Goal: Transaction & Acquisition: Purchase product/service

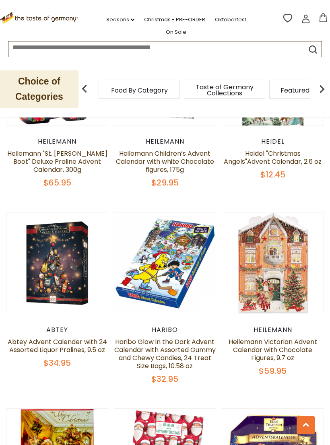
scroll to position [932, 0]
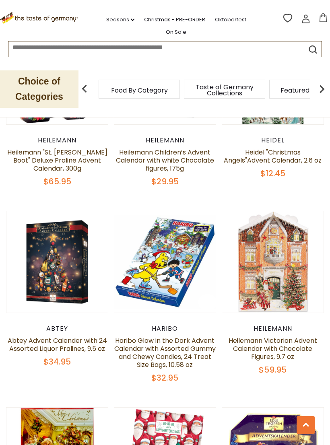
click at [171, 280] on link at bounding box center [164, 261] width 85 height 85
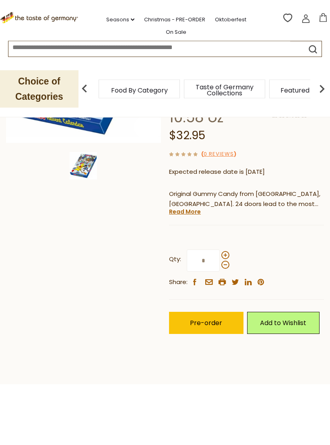
scroll to position [184, 0]
click at [223, 252] on span at bounding box center [225, 255] width 8 height 8
click at [220, 252] on input "*" at bounding box center [203, 260] width 33 height 22
click at [227, 252] on span at bounding box center [225, 255] width 8 height 8
click at [220, 252] on input "*" at bounding box center [203, 260] width 33 height 22
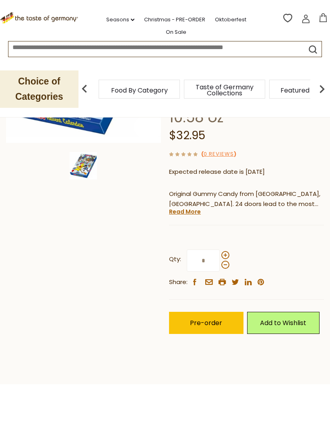
click at [229, 262] on span at bounding box center [225, 265] width 8 height 8
click at [220, 262] on input "*" at bounding box center [203, 260] width 33 height 22
type input "*"
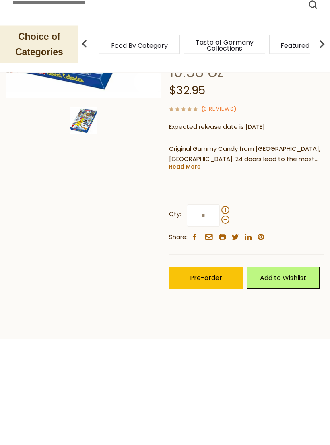
click at [212, 318] on span "Pre-order" at bounding box center [206, 322] width 32 height 9
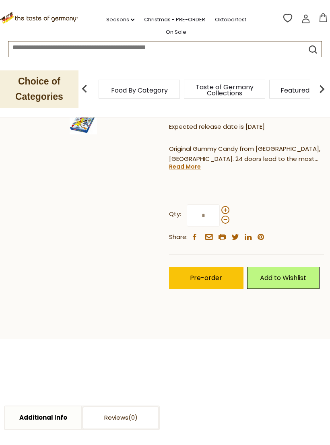
click at [201, 277] on span "Pre-order" at bounding box center [206, 277] width 32 height 9
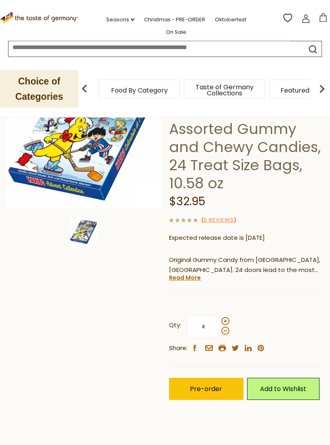
scroll to position [118, 0]
click at [205, 386] on span "Pre-order" at bounding box center [206, 388] width 32 height 9
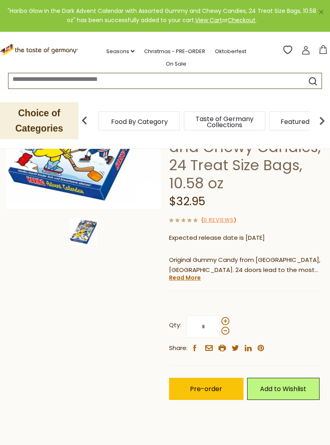
click at [324, 49] on icon at bounding box center [323, 49] width 9 height 9
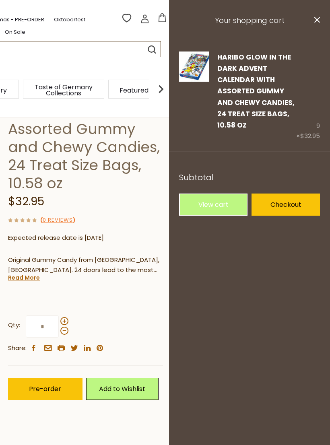
click at [222, 138] on link "Edit" at bounding box center [223, 137] width 12 height 8
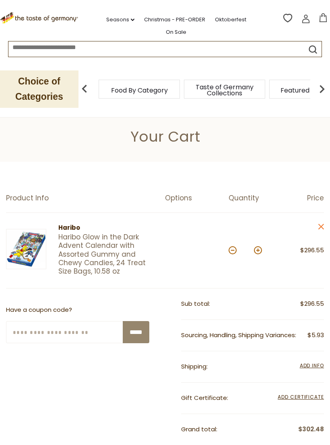
click at [233, 253] on button at bounding box center [233, 250] width 8 height 8
click at [233, 250] on button at bounding box center [233, 250] width 8 height 8
type input "*"
click at [232, 249] on button at bounding box center [233, 250] width 8 height 8
click at [233, 250] on button at bounding box center [233, 250] width 8 height 8
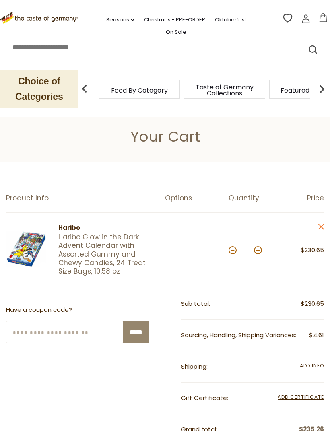
type input "*"
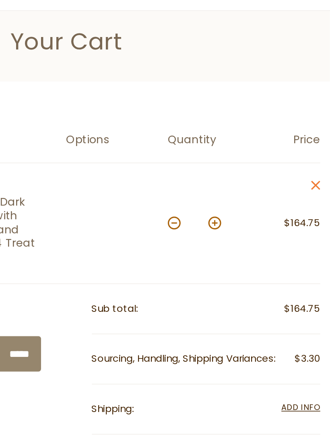
click at [229, 246] on button at bounding box center [233, 250] width 8 height 8
type input "*"
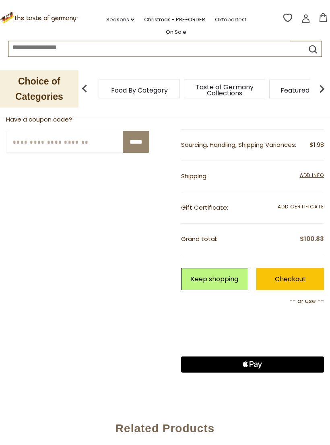
scroll to position [191, 0]
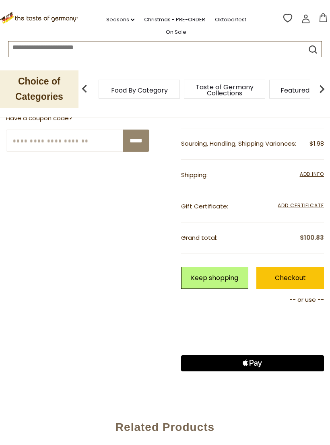
click at [255, 362] on icon "Apple Logo" at bounding box center [252, 363] width 72 height 16
click at [264, 360] on icon "Apple Logo" at bounding box center [252, 363] width 72 height 16
click at [242, 363] on icon "Apple Logo" at bounding box center [252, 363] width 72 height 16
click at [128, 369] on div "**********" at bounding box center [165, 250] width 318 height 306
click at [266, 409] on div "Related Products" at bounding box center [165, 425] width 310 height 33
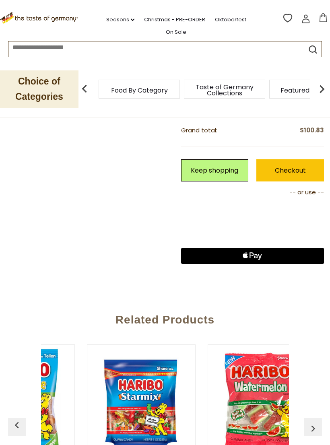
scroll to position [0, 0]
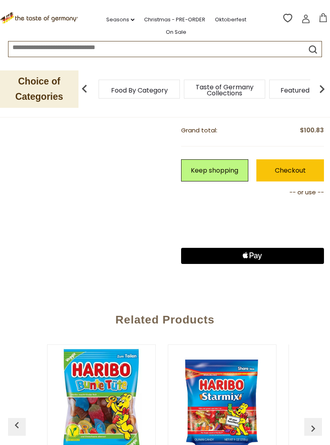
click at [308, 422] on img "button" at bounding box center [313, 428] width 13 height 13
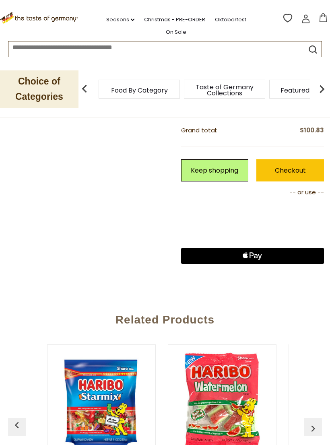
click at [315, 424] on img "button" at bounding box center [313, 428] width 13 height 13
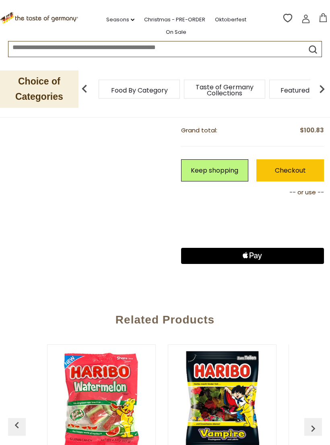
click at [316, 422] on img "button" at bounding box center [313, 428] width 13 height 13
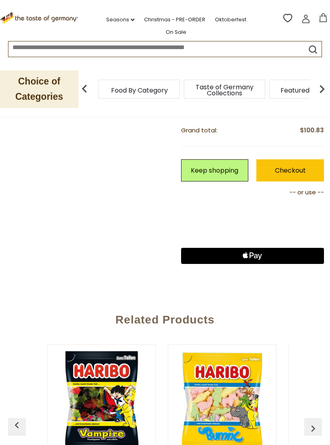
click at [313, 422] on img "button" at bounding box center [313, 428] width 13 height 13
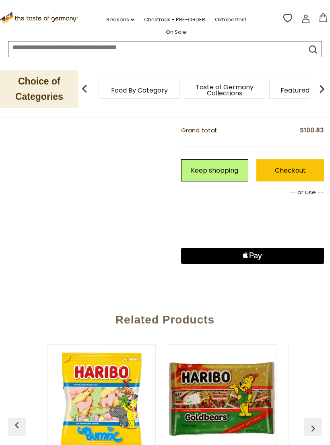
click at [313, 422] on img "button" at bounding box center [313, 428] width 13 height 13
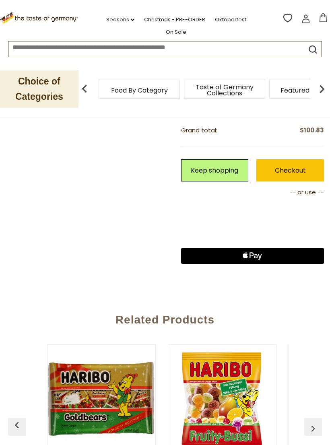
click at [309, 422] on img "button" at bounding box center [313, 428] width 13 height 13
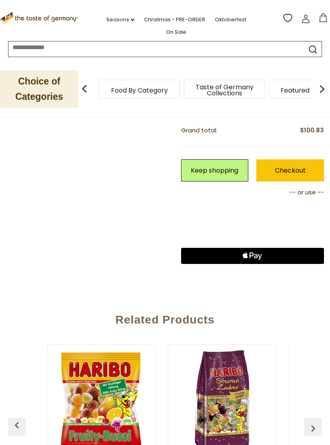
click at [307, 423] on img "button" at bounding box center [313, 428] width 13 height 13
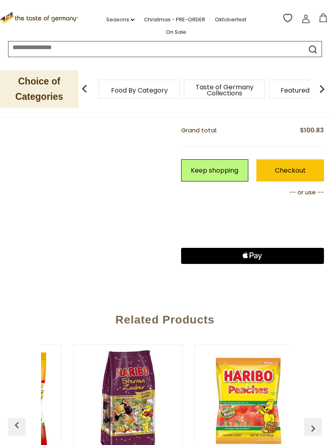
scroll to position [0, 838]
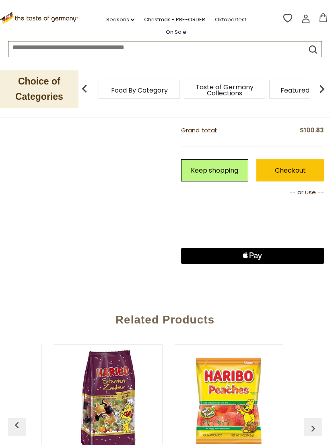
click at [312, 423] on img "button" at bounding box center [313, 428] width 13 height 13
click at [311, 422] on img "button" at bounding box center [313, 428] width 13 height 13
click at [317, 422] on img "button" at bounding box center [313, 428] width 13 height 13
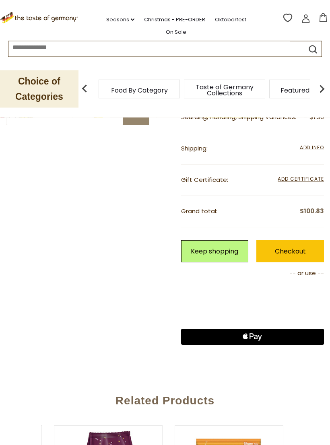
scroll to position [216, 0]
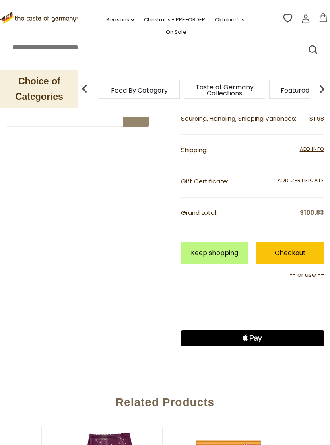
click at [288, 249] on link "Checkout" at bounding box center [290, 253] width 68 height 22
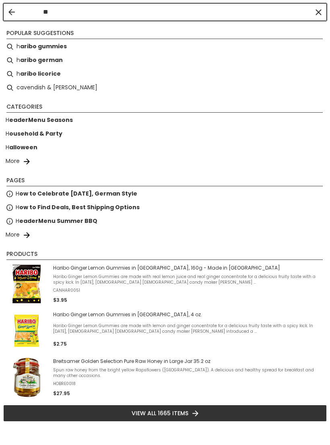
type input "***"
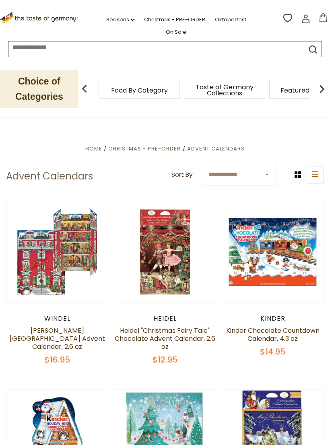
scroll to position [945, 0]
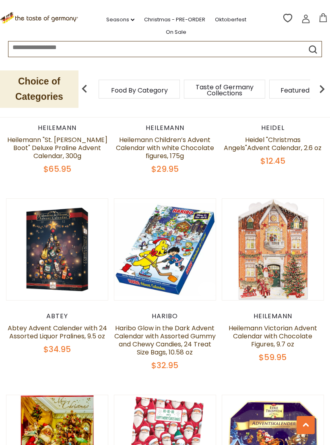
click at [163, 292] on img at bounding box center [164, 249] width 101 height 101
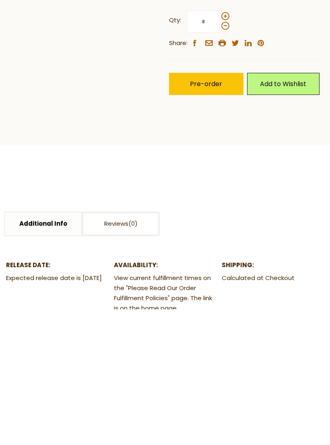
click at [225, 152] on span at bounding box center [225, 152] width 8 height 8
click at [220, 152] on input "*" at bounding box center [203, 157] width 33 height 22
type input "*"
click at [198, 218] on span "Pre-order" at bounding box center [206, 219] width 32 height 9
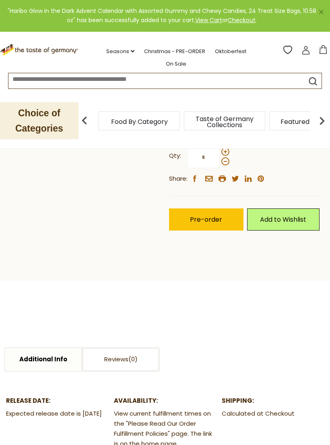
click at [318, 48] on button "$98.85" at bounding box center [323, 51] width 10 height 12
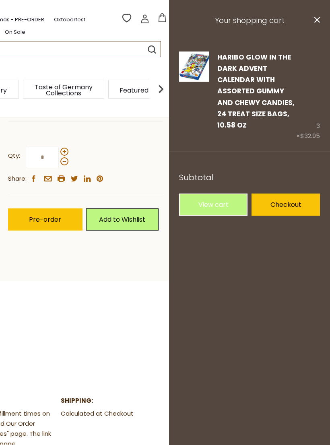
click at [293, 205] on link "Checkout" at bounding box center [285, 205] width 68 height 22
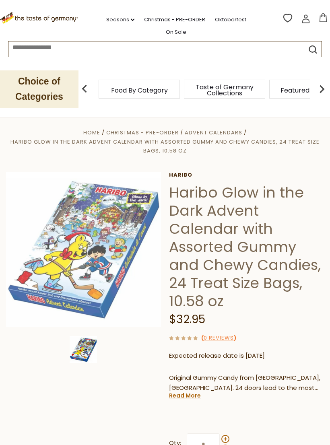
scroll to position [287, 0]
